Goal: Task Accomplishment & Management: Use online tool/utility

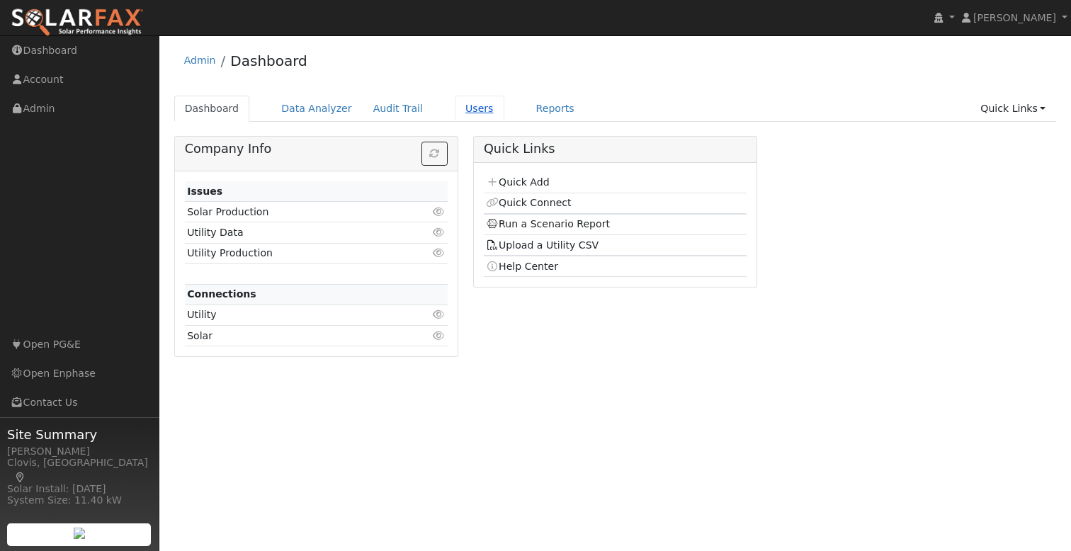
click at [458, 112] on link "Users" at bounding box center [480, 109] width 50 height 26
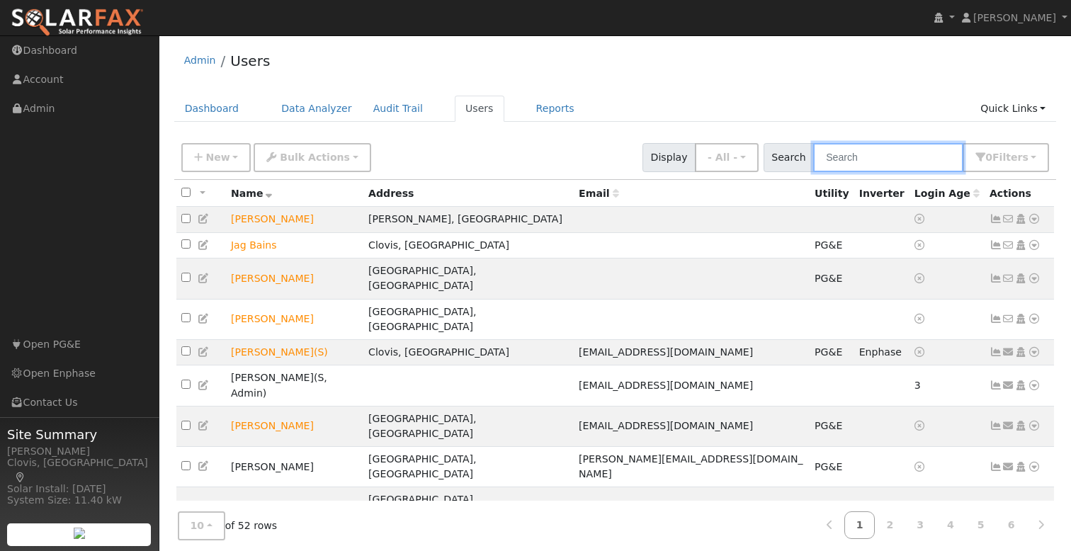
click at [910, 165] on input "text" at bounding box center [888, 157] width 150 height 29
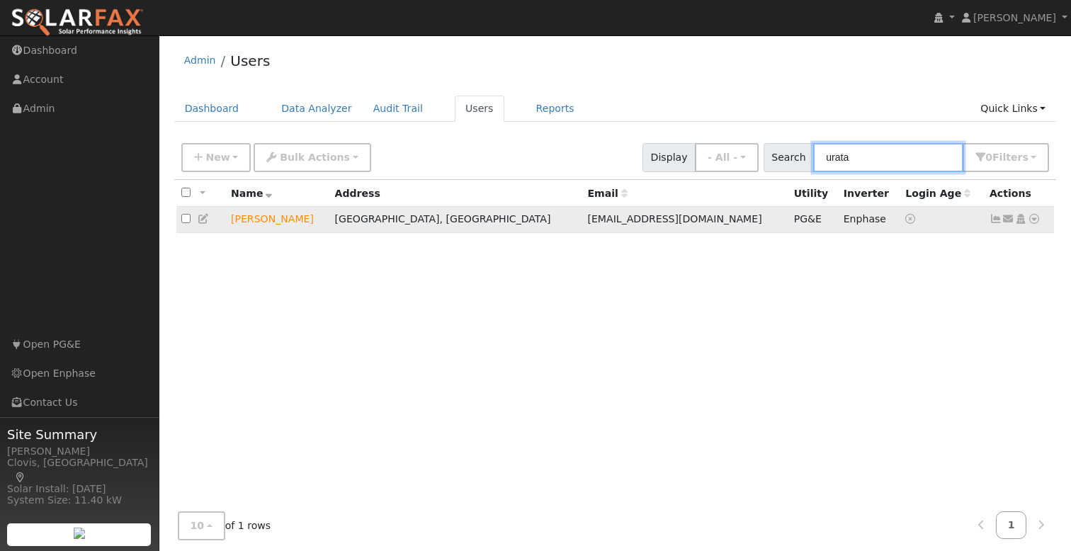
type input "urata"
click at [1031, 222] on icon at bounding box center [1034, 219] width 13 height 10
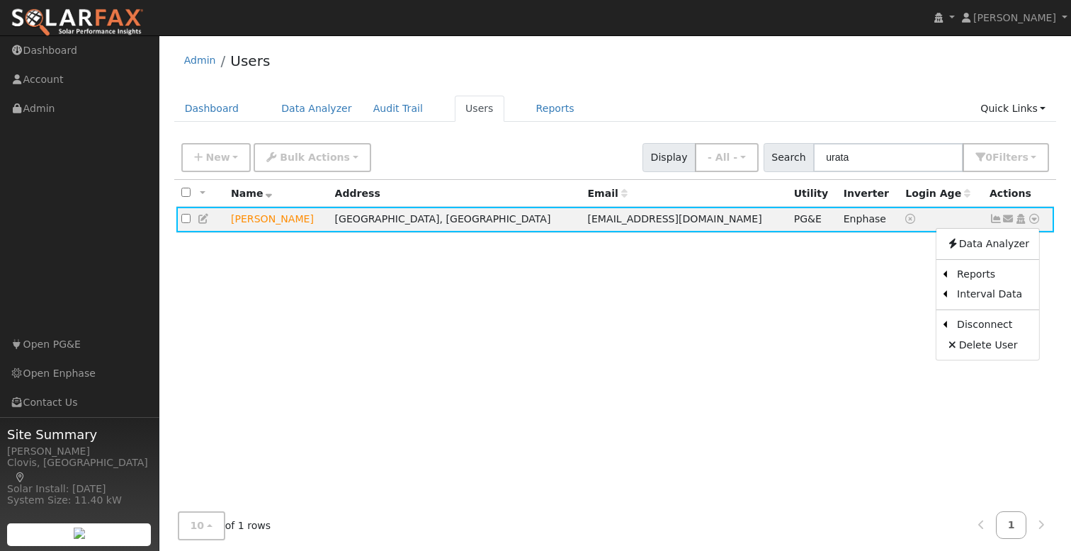
click at [0, 0] on link "Export to CSV" at bounding box center [0, 0] width 0 height 0
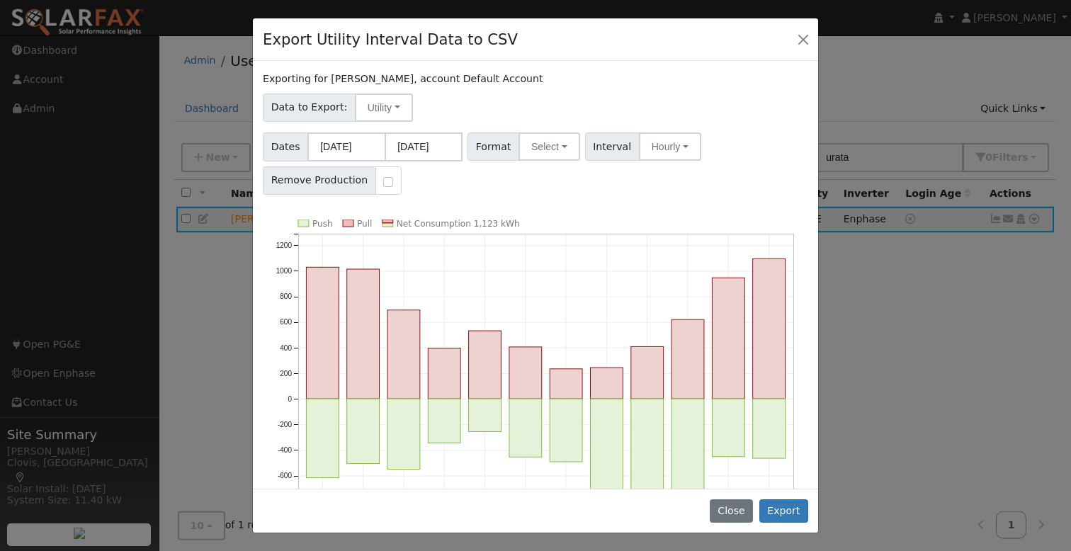
click at [607, 192] on div "Dates [DATE] [DATE] Format Select Generic PG&E SCE SDGE Aurora Energy Toolbase …" at bounding box center [536, 161] width 550 height 67
click at [548, 142] on button "Select" at bounding box center [550, 146] width 62 height 28
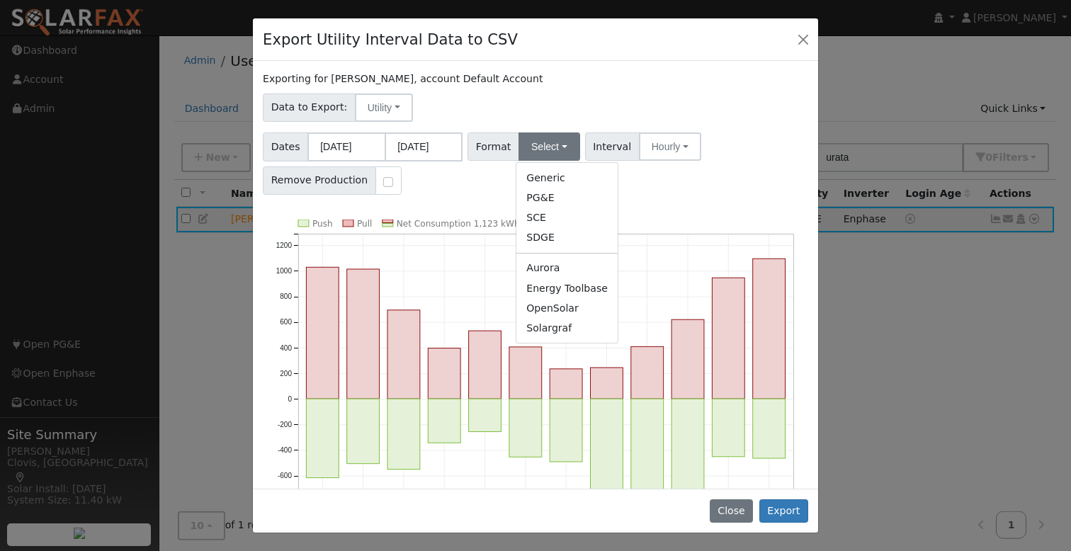
click at [551, 91] on div "Data to Export: Utility Utility Solar" at bounding box center [536, 105] width 550 height 33
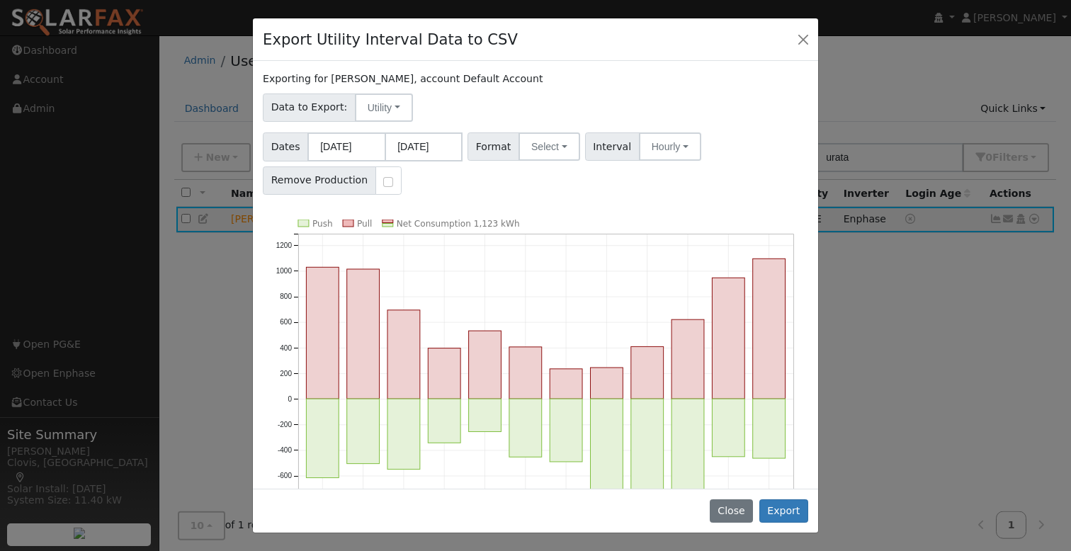
click at [592, 83] on div "Exporting for [PERSON_NAME], account Default Account" at bounding box center [535, 79] width 545 height 15
drag, startPoint x: 803, startPoint y: 38, endPoint x: 808, endPoint y: 56, distance: 19.3
click at [803, 38] on button "Close" at bounding box center [803, 39] width 20 height 20
